Goal: Transaction & Acquisition: Purchase product/service

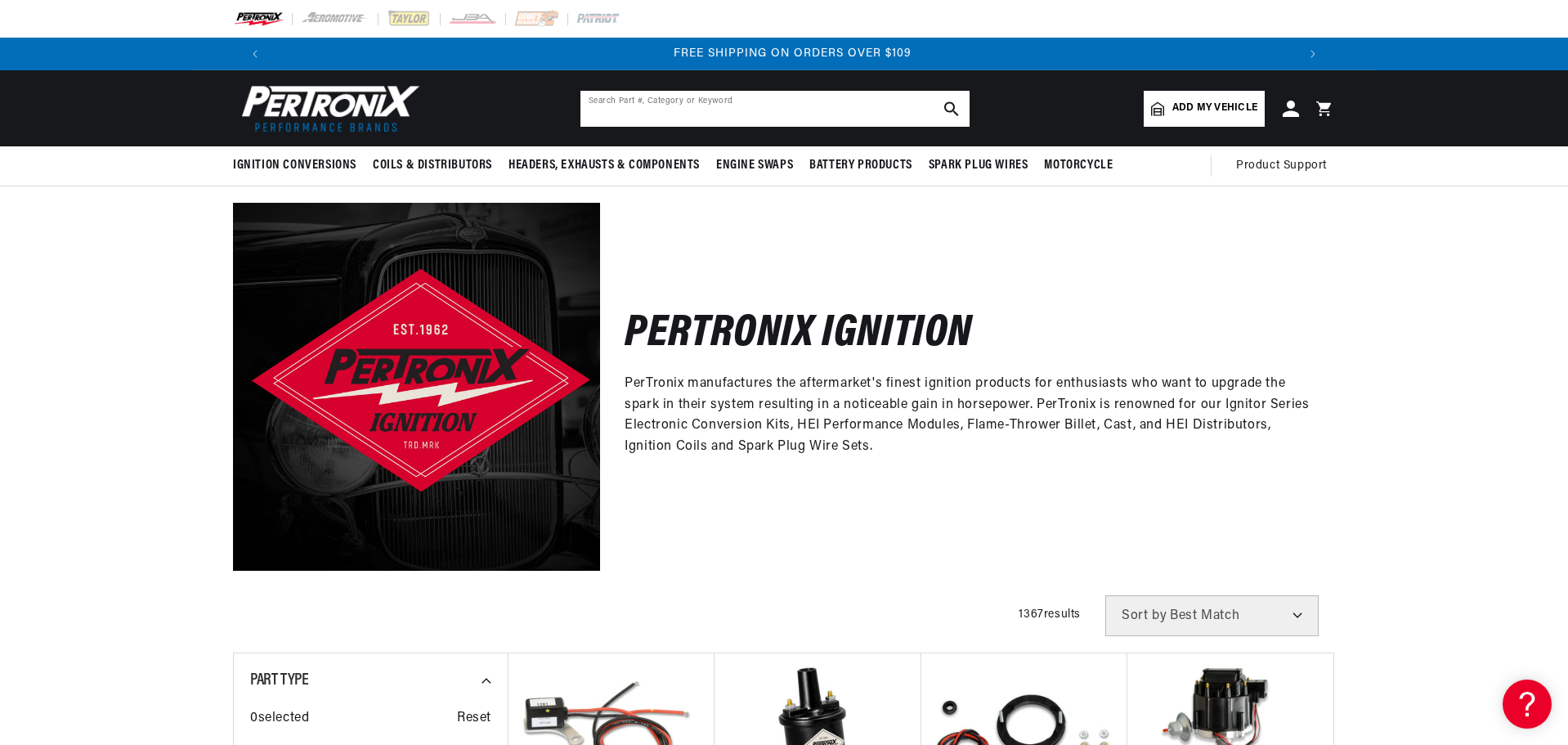
click at [709, 108] on input "text" at bounding box center [774, 108] width 389 height 36
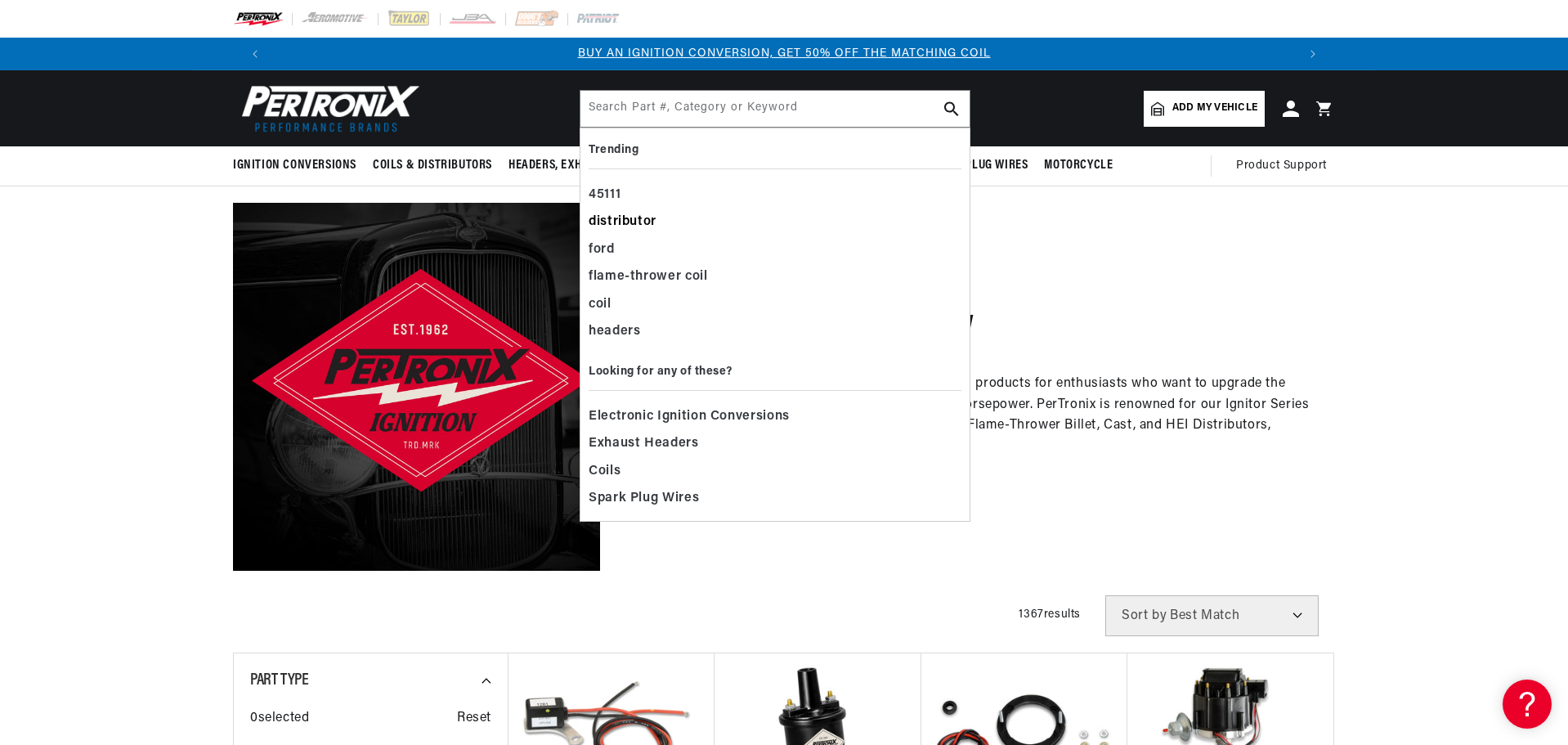
click at [666, 223] on div "distributor" at bounding box center [774, 222] width 373 height 27
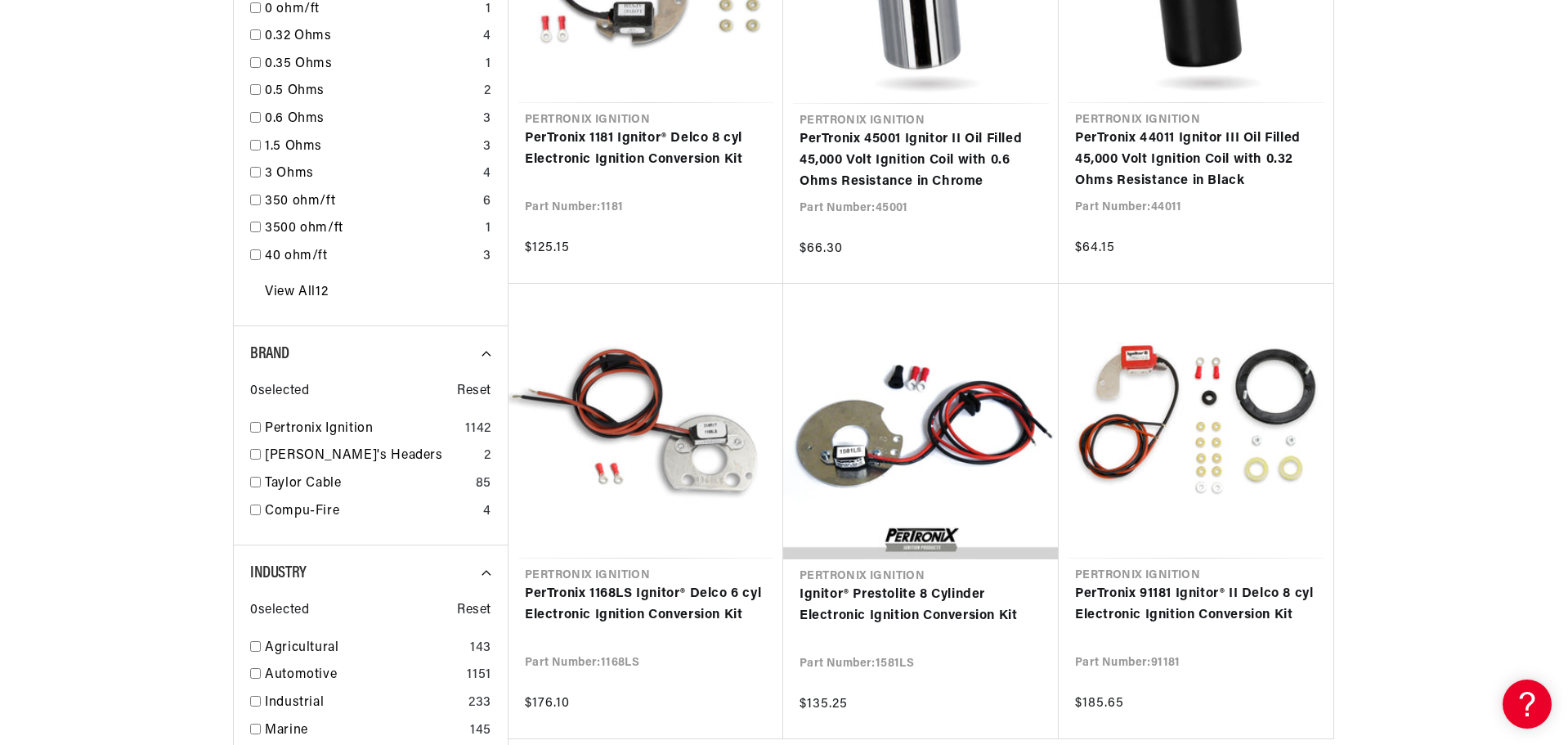
scroll to position [0, 2043]
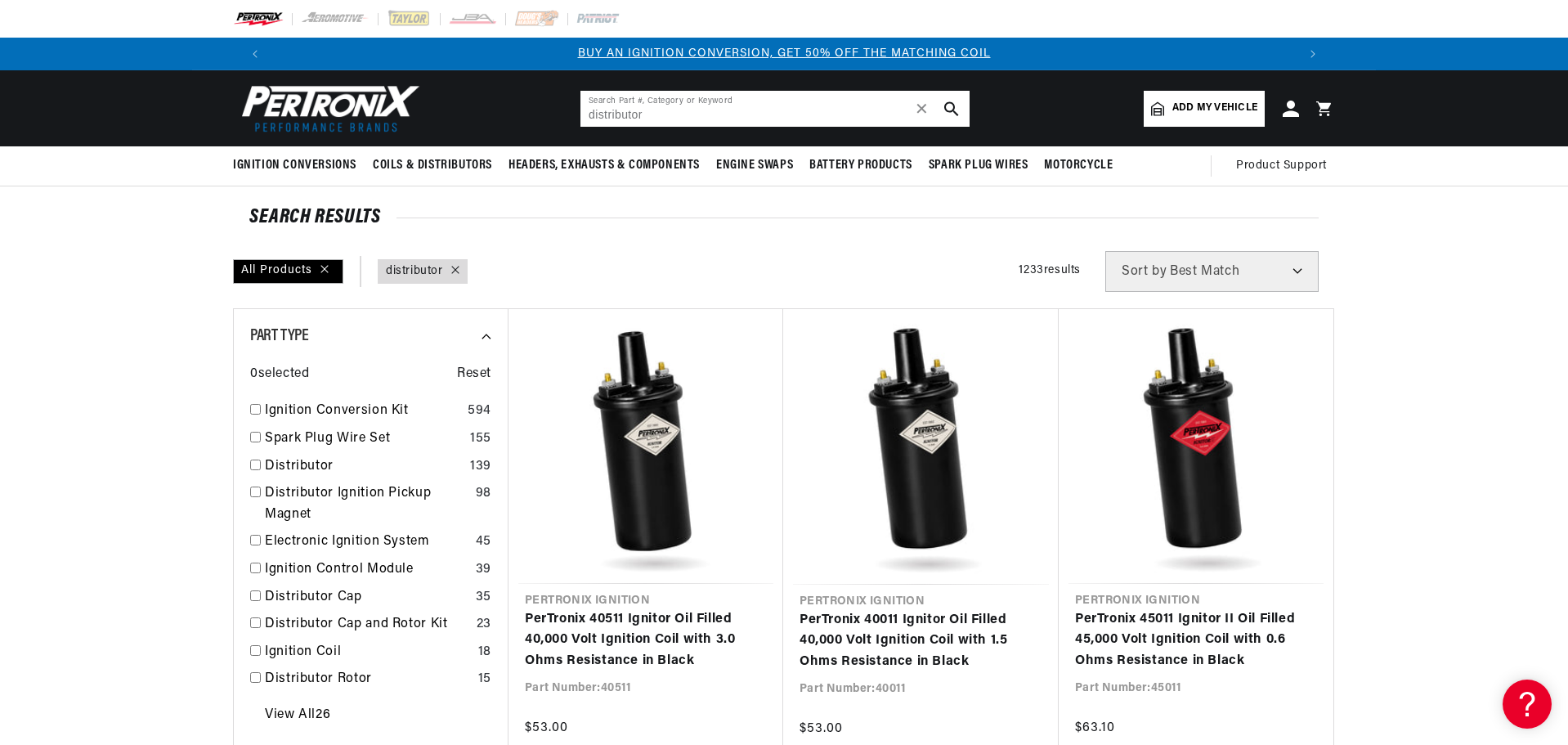
drag, startPoint x: 687, startPoint y: 111, endPoint x: 568, endPoint y: 110, distance: 119.0
click at [568, 110] on header "BETTER SEARCH RESULTS Add your vehicle's year, make, and model to find parts be…" at bounding box center [784, 109] width 1184 height 76
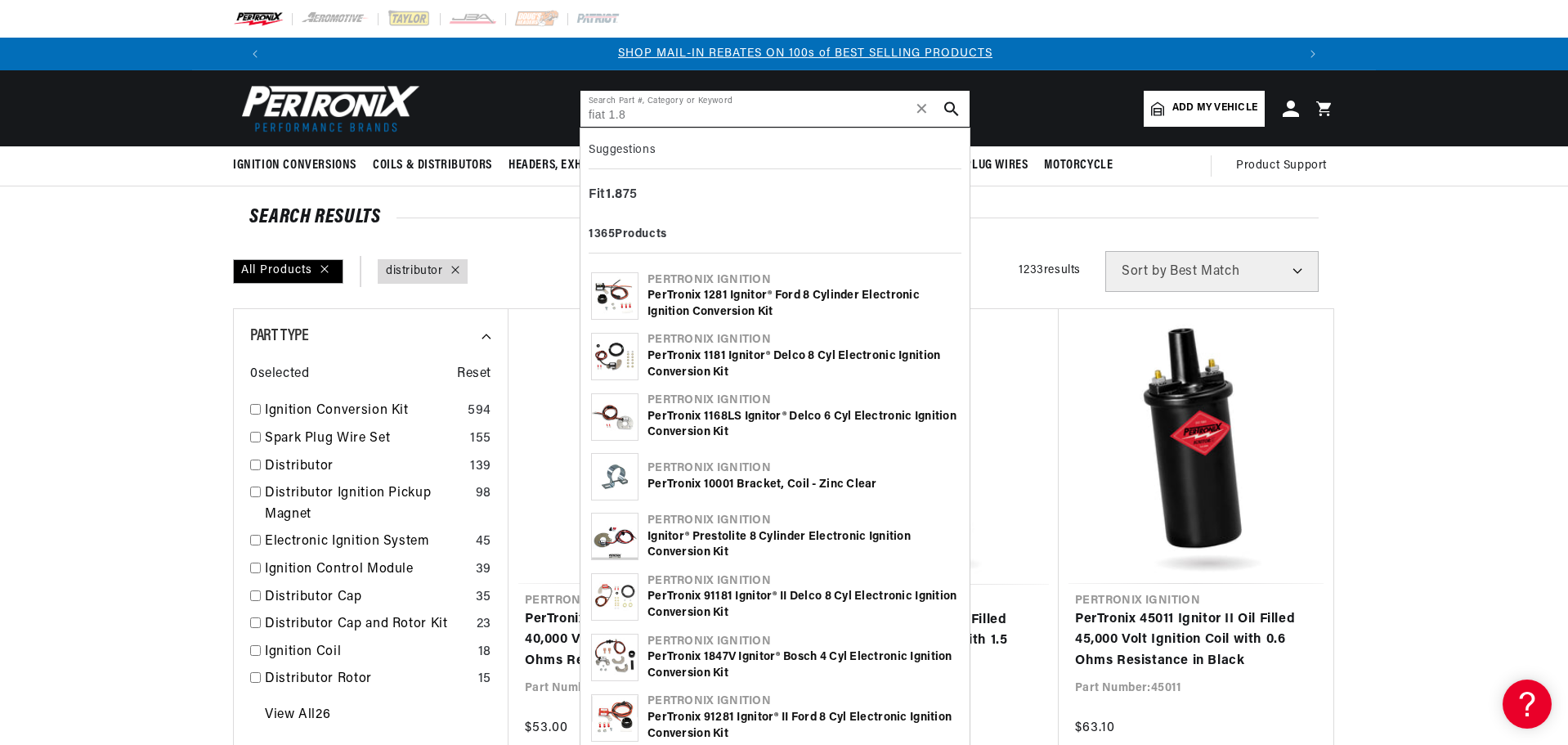
scroll to position [0, 1021]
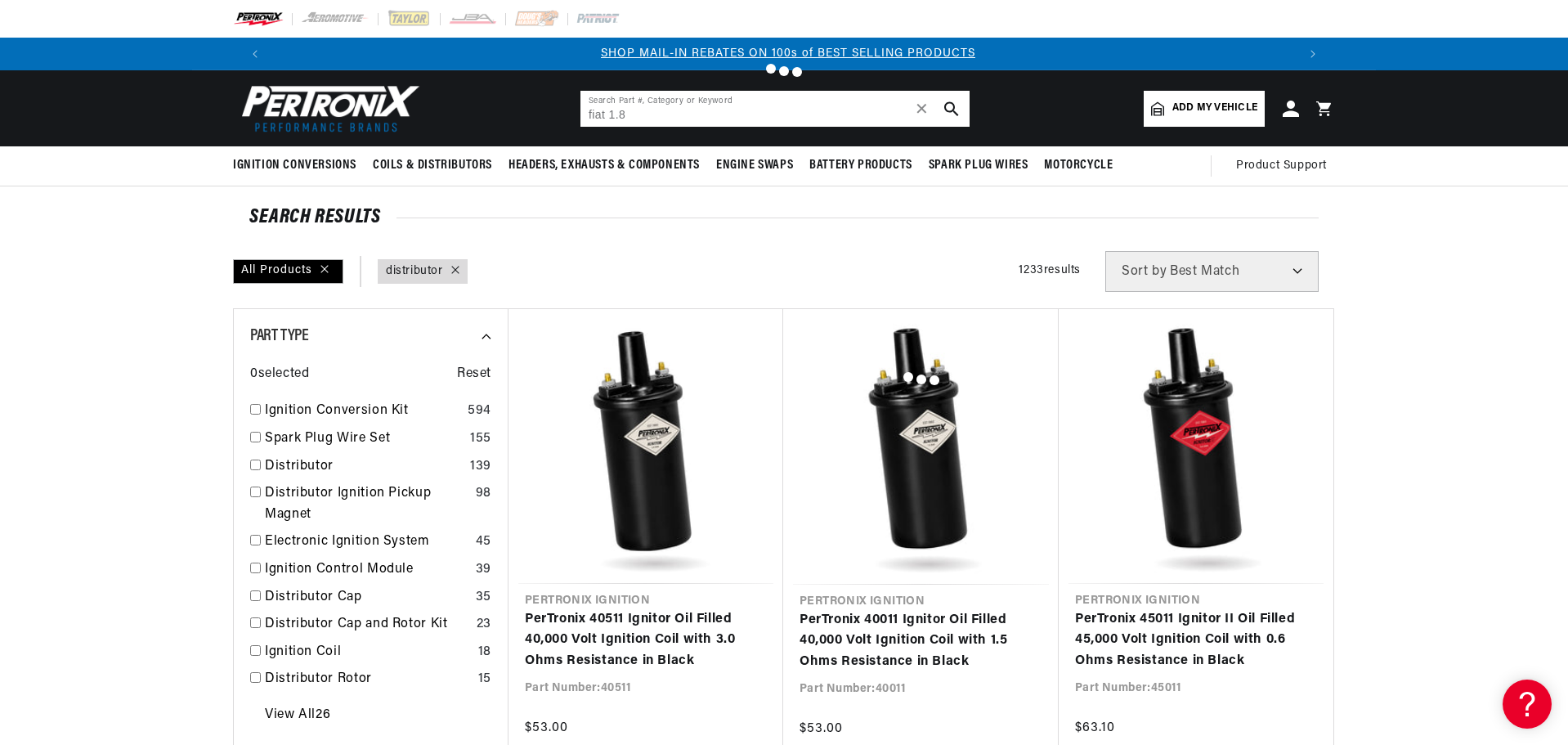
type input "Fit"
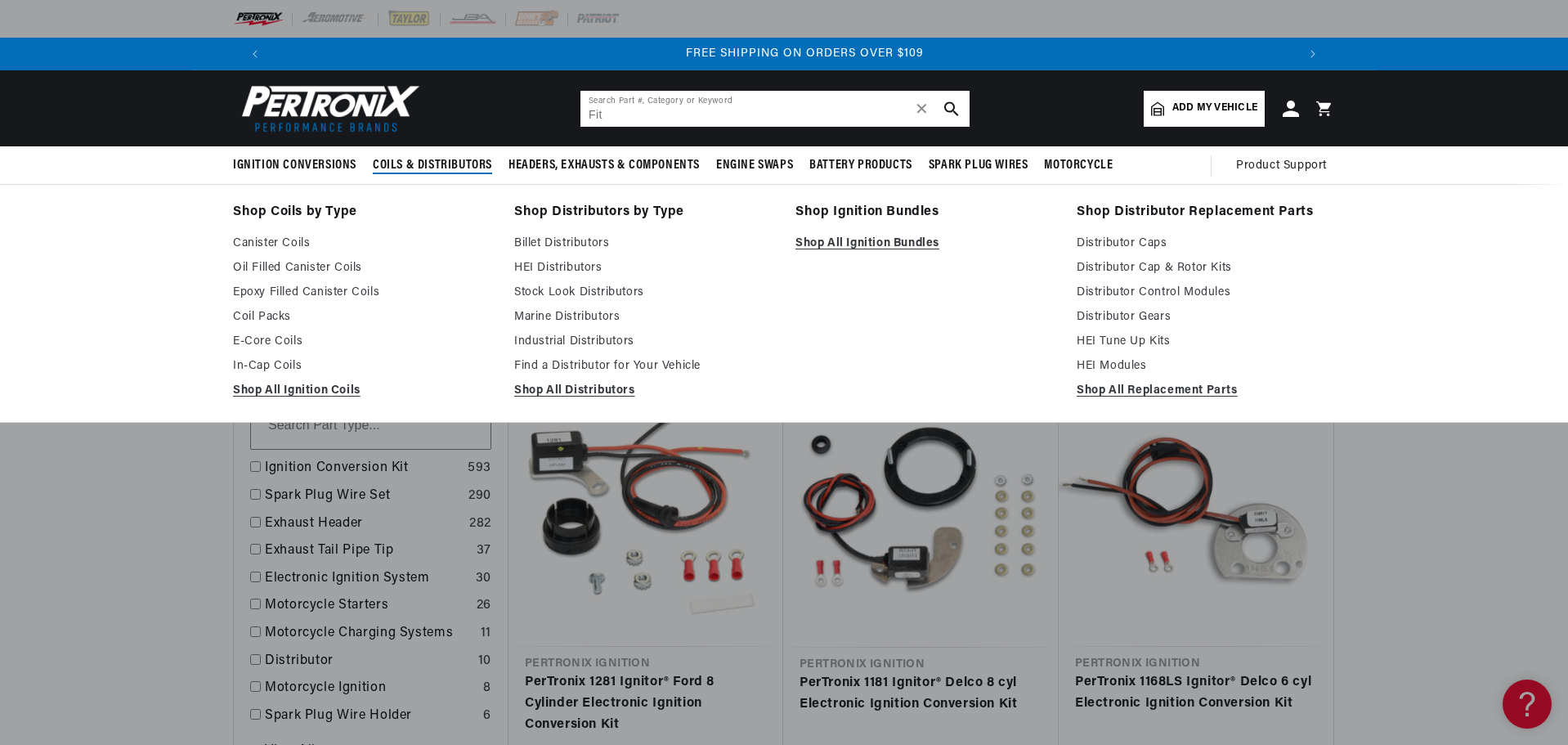
scroll to position [0, 2043]
click at [1178, 267] on link "Distributor Cap & Rotor Kits" at bounding box center [1205, 268] width 258 height 20
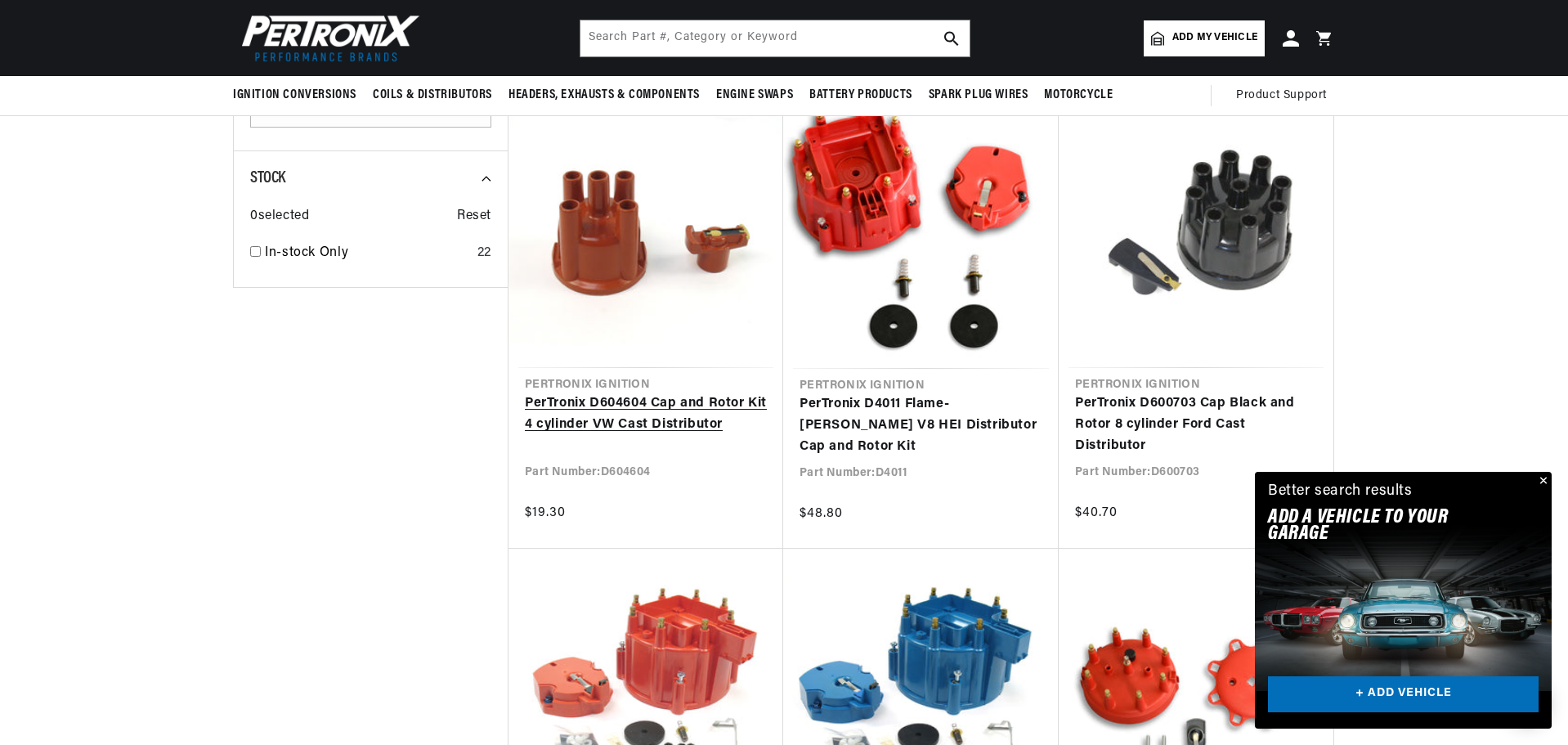
scroll to position [818, 0]
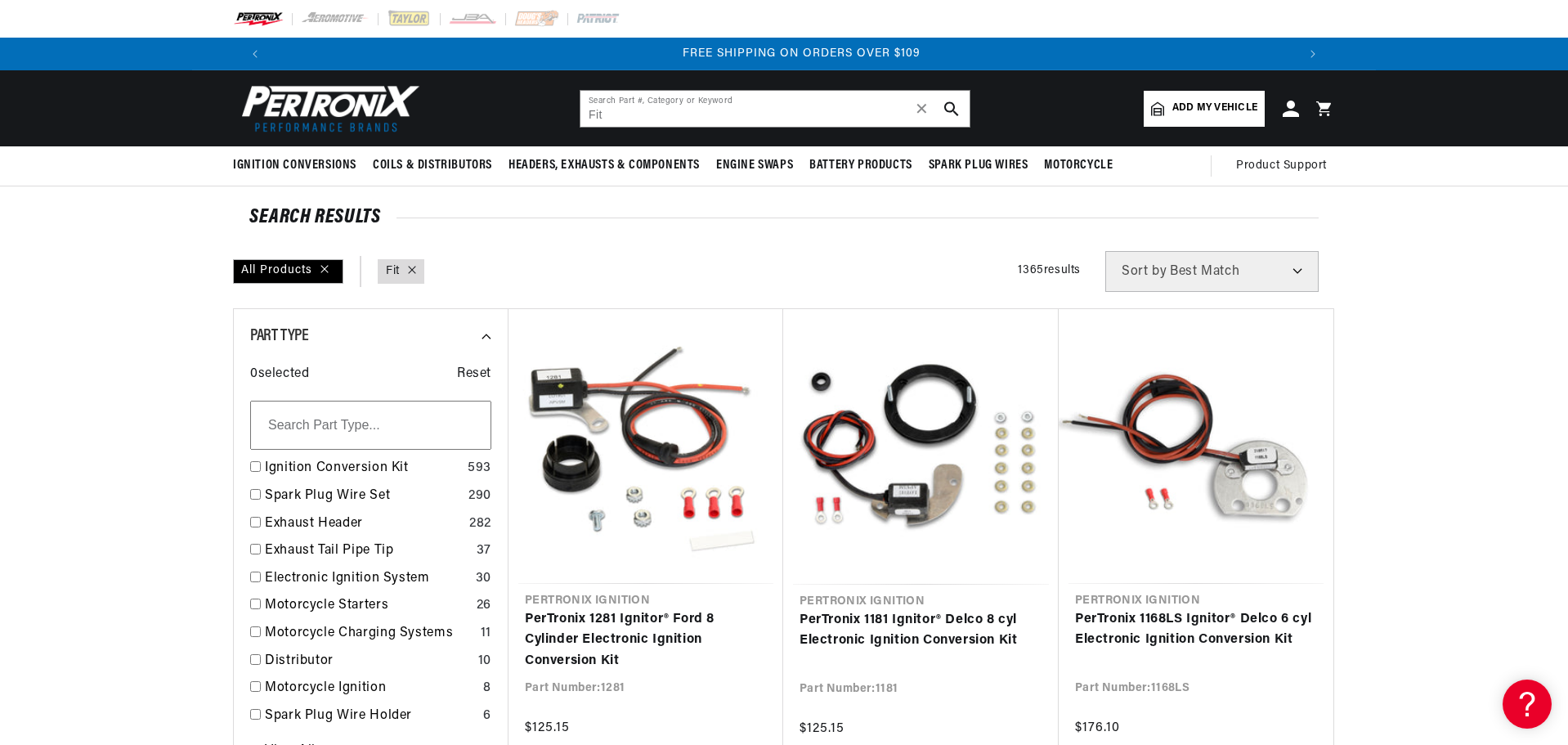
scroll to position [0, 2043]
click at [747, 114] on input "Fit" at bounding box center [774, 108] width 389 height 36
type input "F"
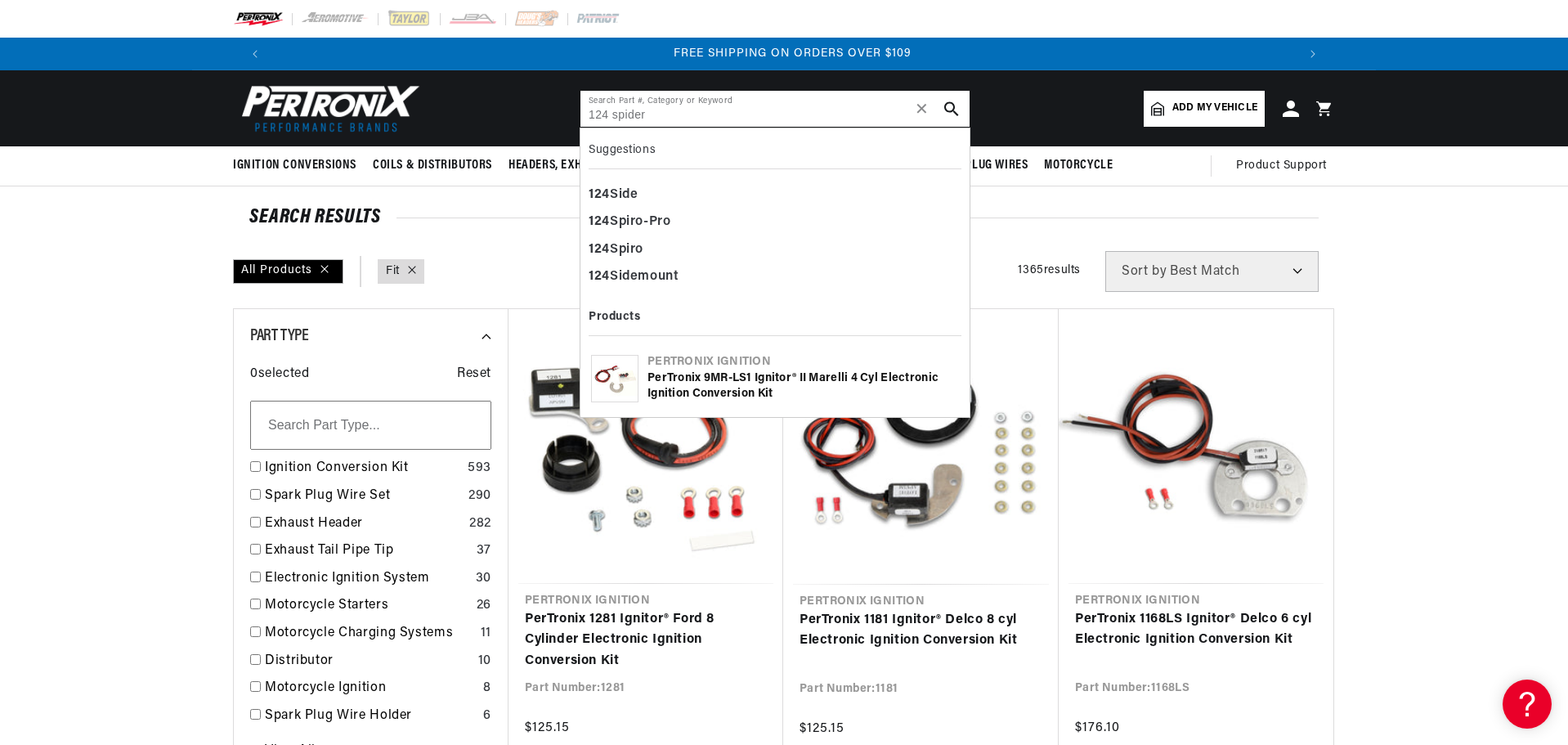
type input "124 spider"
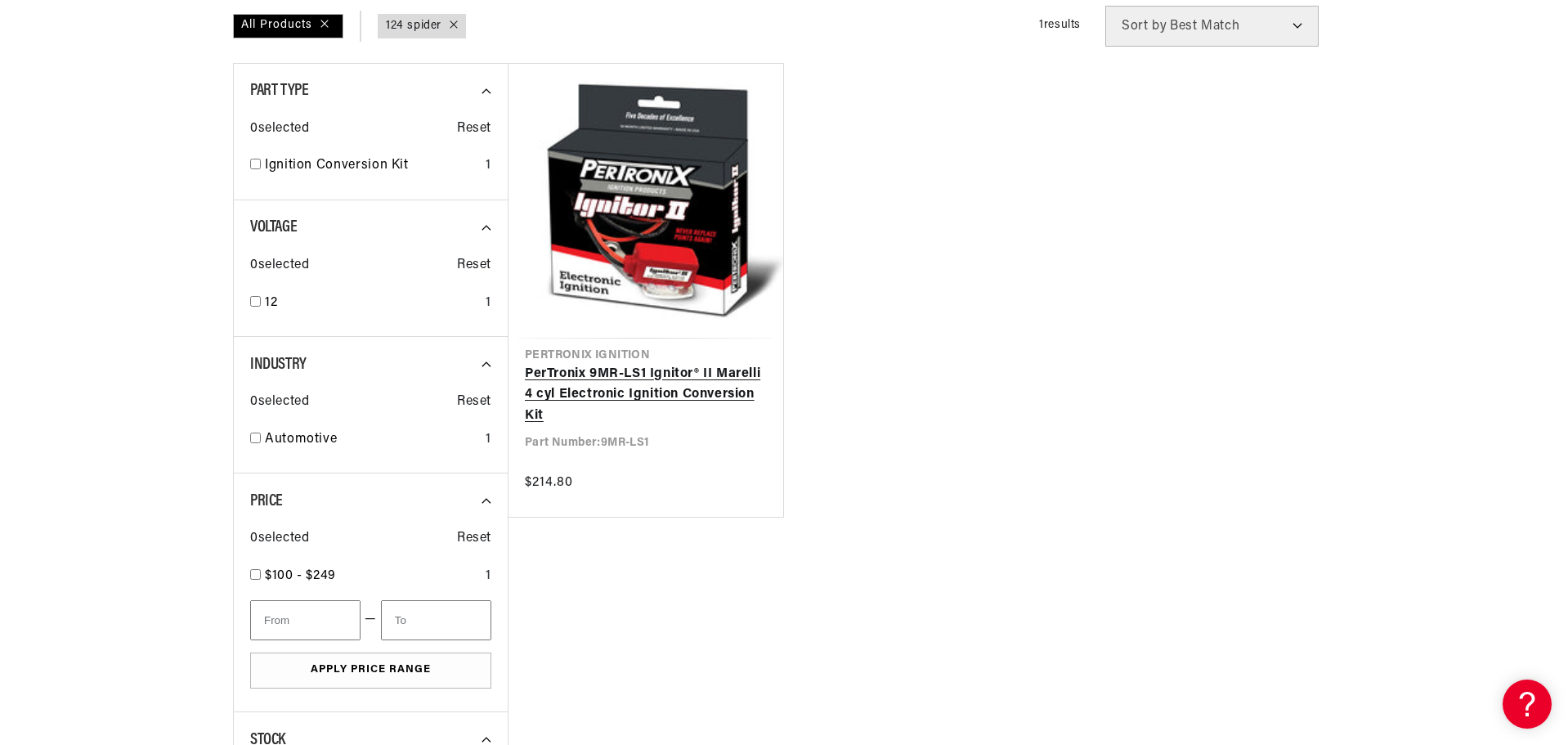
scroll to position [0, 2043]
click at [631, 364] on link "PerTronix 9MR-LS1 Ignitor® II Marelli 4 cyl Electronic Ignition Conversion Kit" at bounding box center [646, 395] width 242 height 63
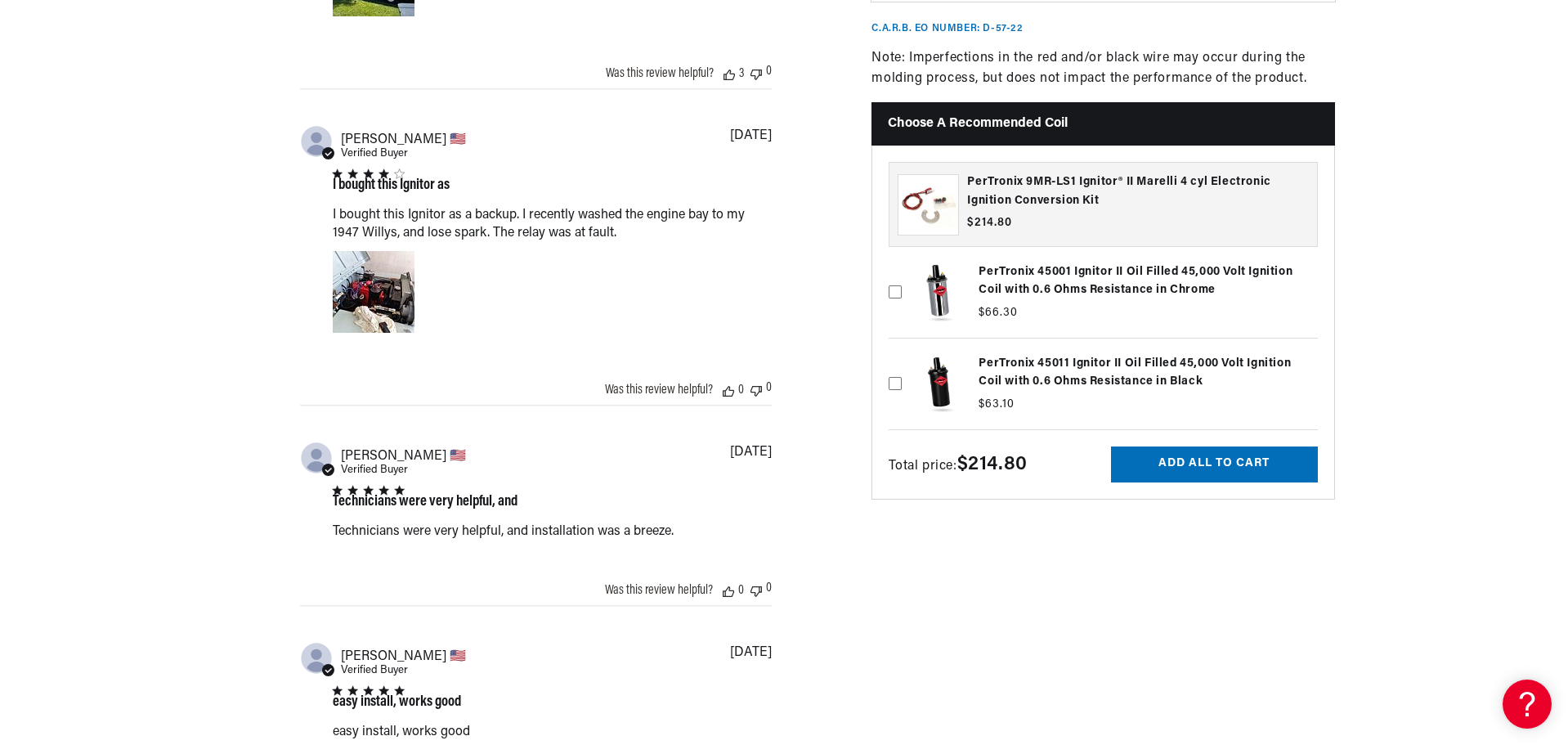
scroll to position [0, 2043]
click at [894, 295] on icon at bounding box center [896, 292] width 13 height 13
click at [894, 272] on input "checkbox" at bounding box center [896, 266] width 13 height 13
checkbox input "true"
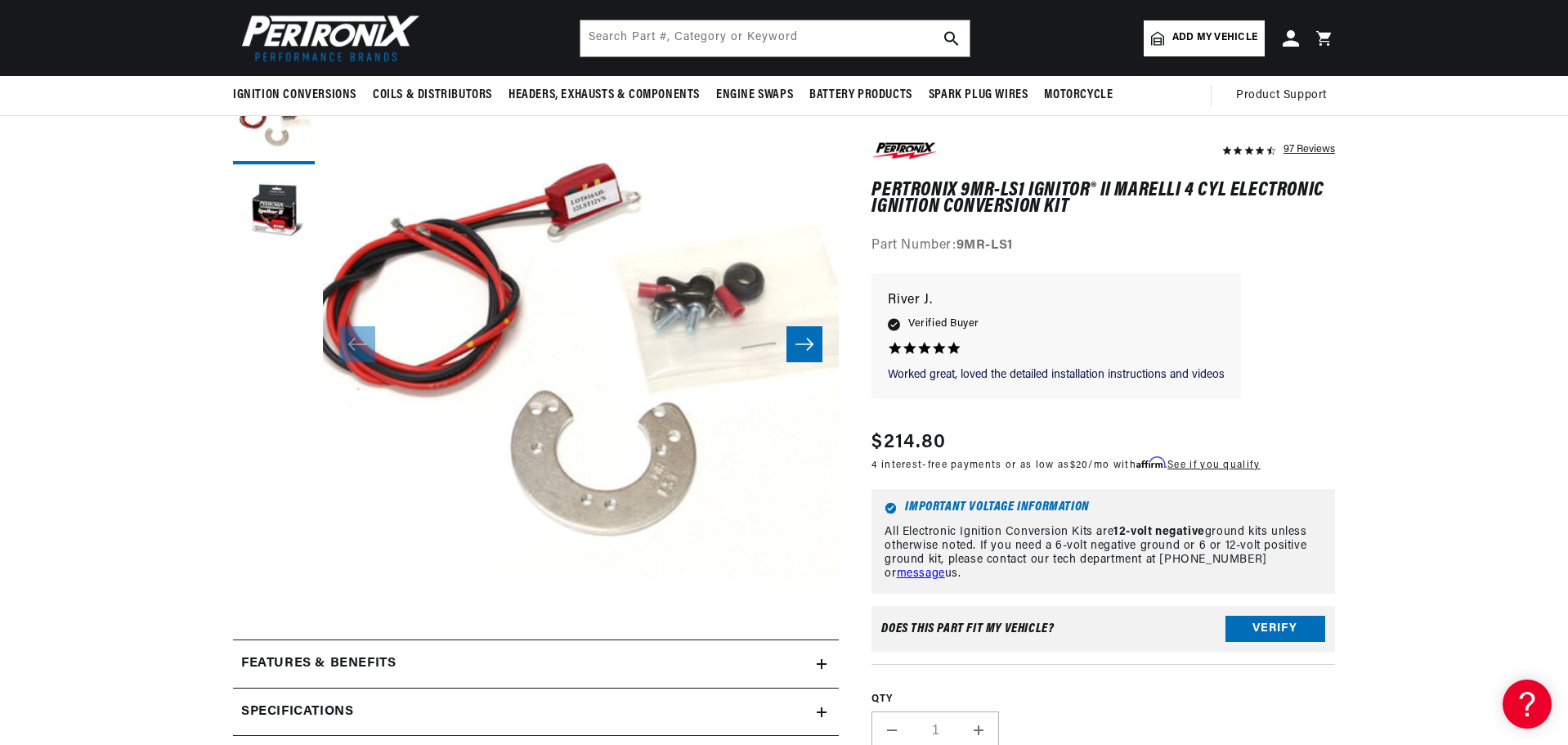
scroll to position [0, 1021]
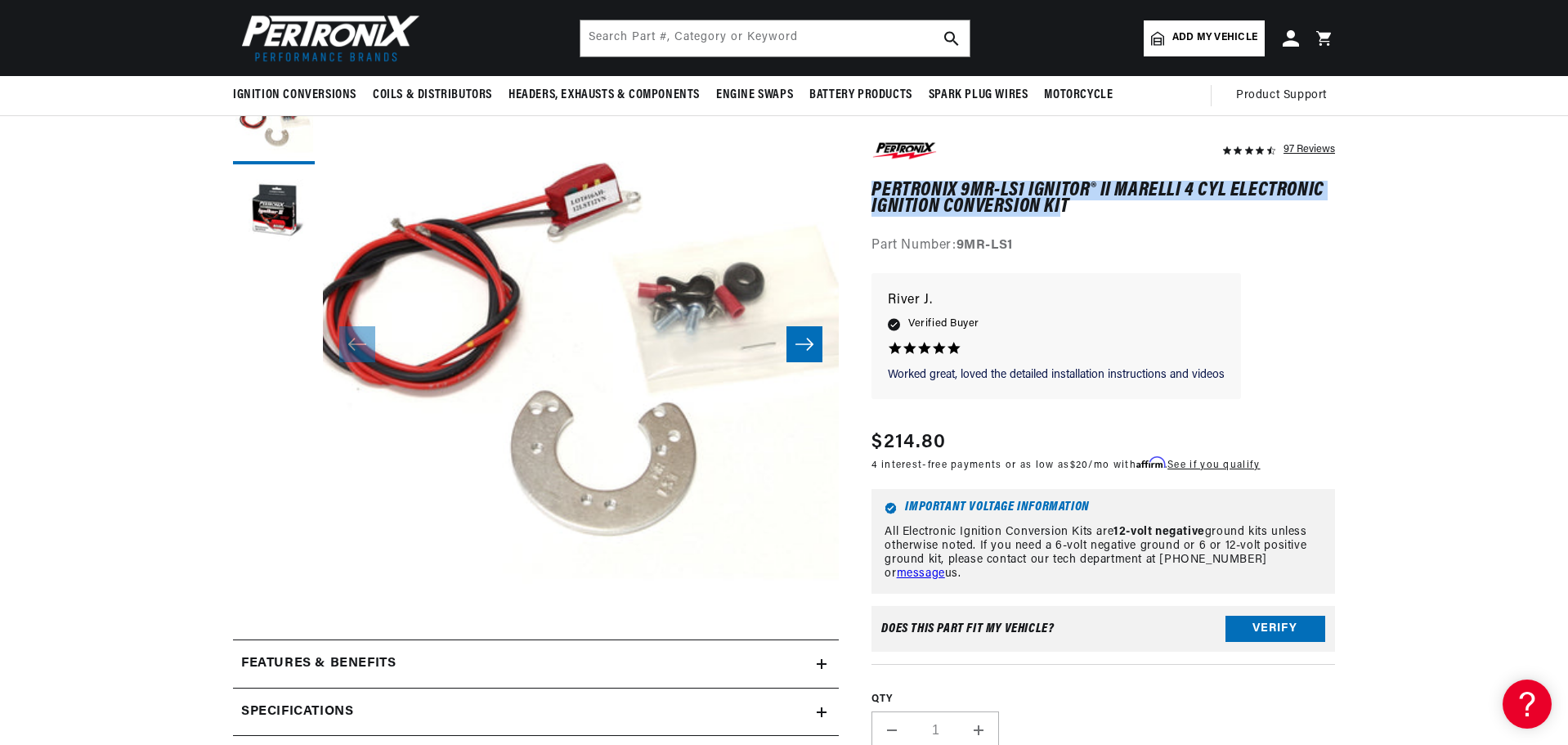
drag, startPoint x: 873, startPoint y: 186, endPoint x: 1062, endPoint y: 213, distance: 190.9
click at [1062, 213] on h1 "PerTronix 9MR-LS1 Ignitor® II Marelli 4 cyl Electronic Ignition Conversion Kit" at bounding box center [1103, 199] width 464 height 33
copy h1 "PerTronix 9MR-LS1 Ignitor® II Marelli 4 cyl Electronic Ignition Conversion Ki"
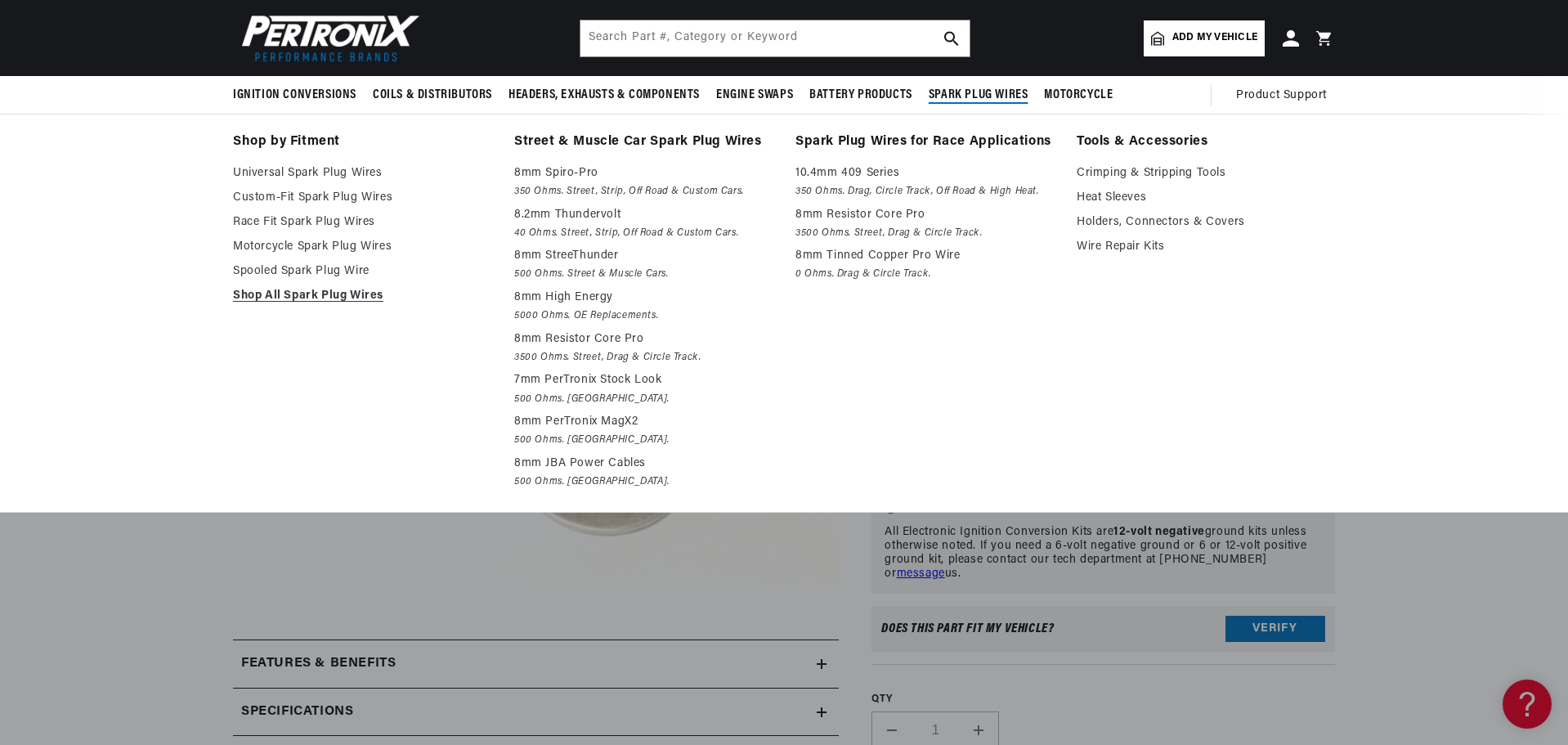
scroll to position [0, 2043]
